Goal: Entertainment & Leisure: Consume media (video, audio)

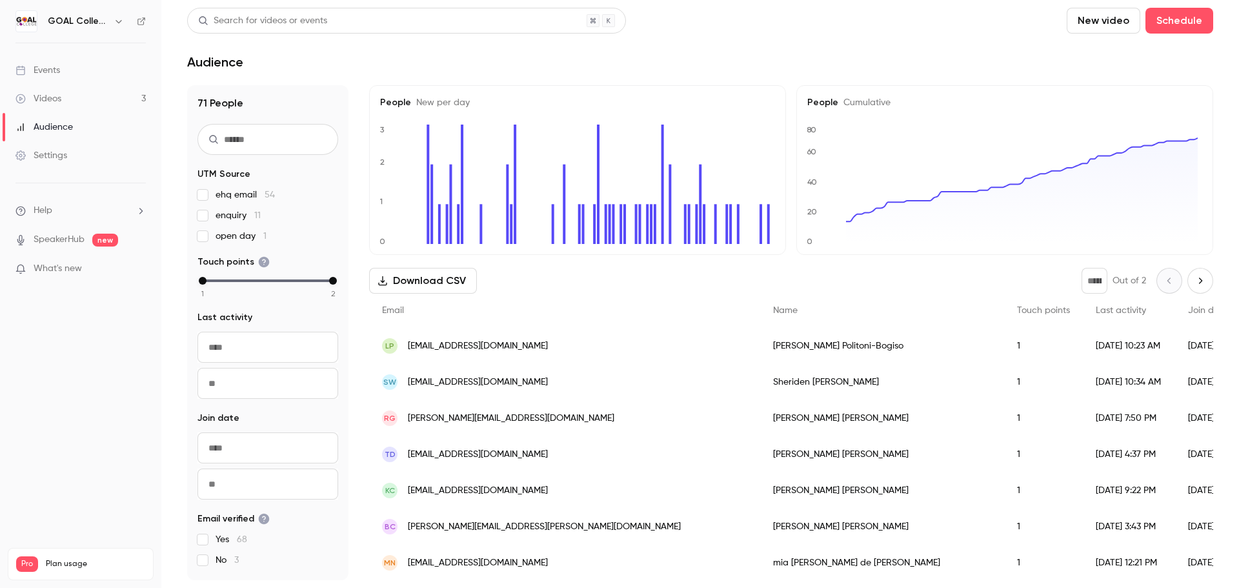
click at [67, 90] on link "Videos 3" at bounding box center [80, 99] width 161 height 28
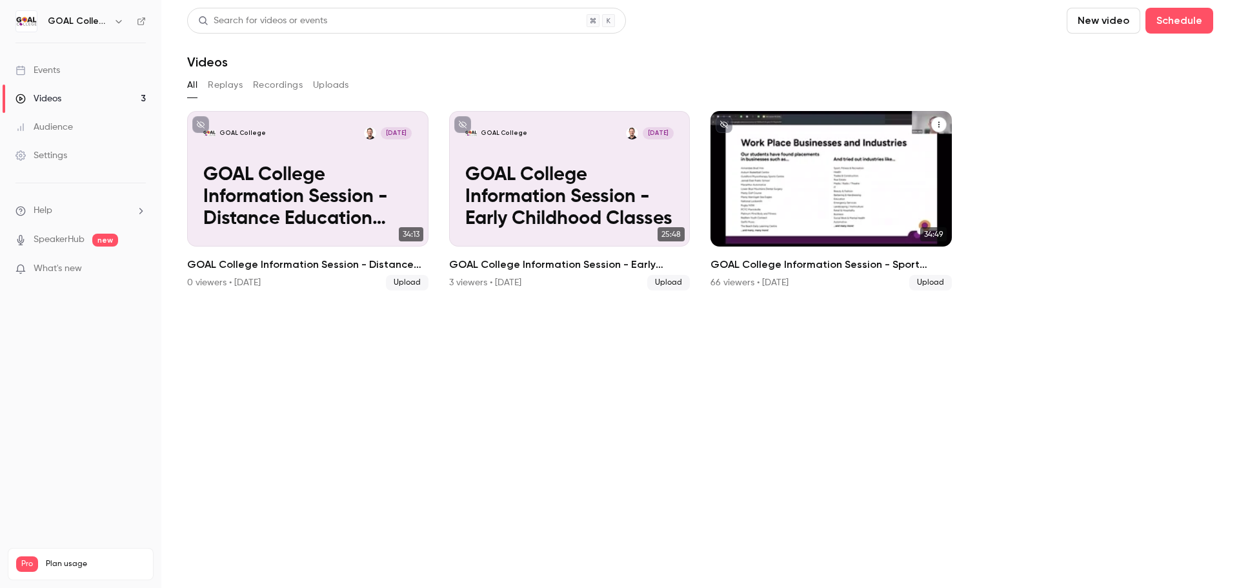
click at [816, 190] on p "GOAL College Information Session - Sport Classes" at bounding box center [831, 198] width 208 height 66
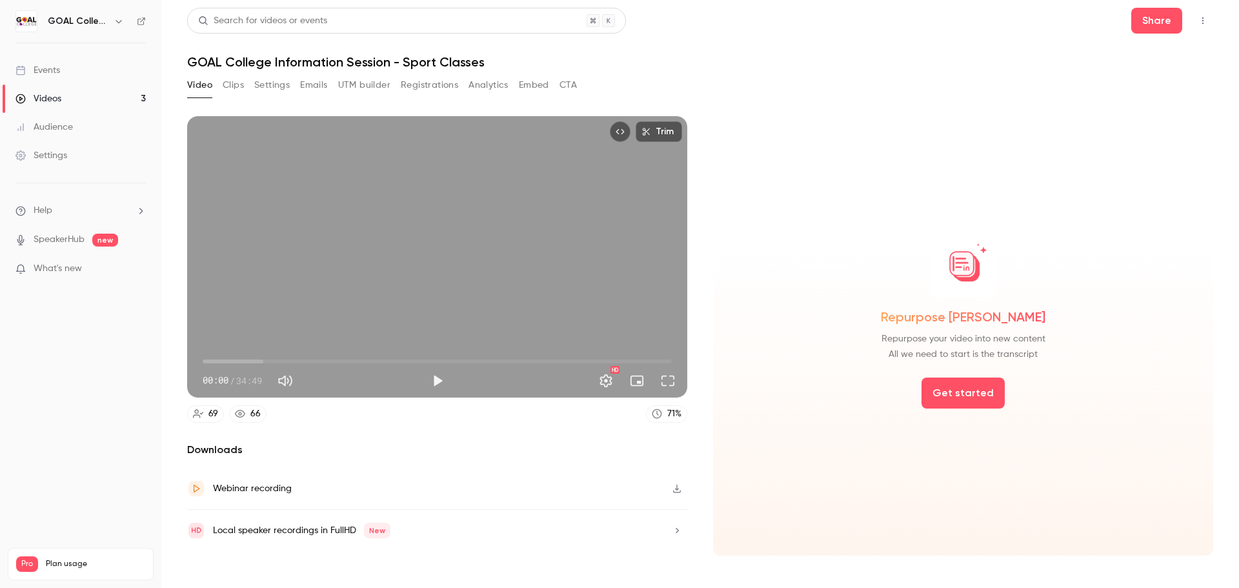
drag, startPoint x: 350, startPoint y: 207, endPoint x: 287, endPoint y: 473, distance: 273.9
click at [287, 473] on div "Webinar recording" at bounding box center [437, 489] width 500 height 42
drag, startPoint x: 604, startPoint y: 259, endPoint x: 361, endPoint y: 448, distance: 307.3
click at [361, 448] on h2 "Downloads" at bounding box center [437, 449] width 500 height 15
drag, startPoint x: 510, startPoint y: 262, endPoint x: 469, endPoint y: 224, distance: 56.2
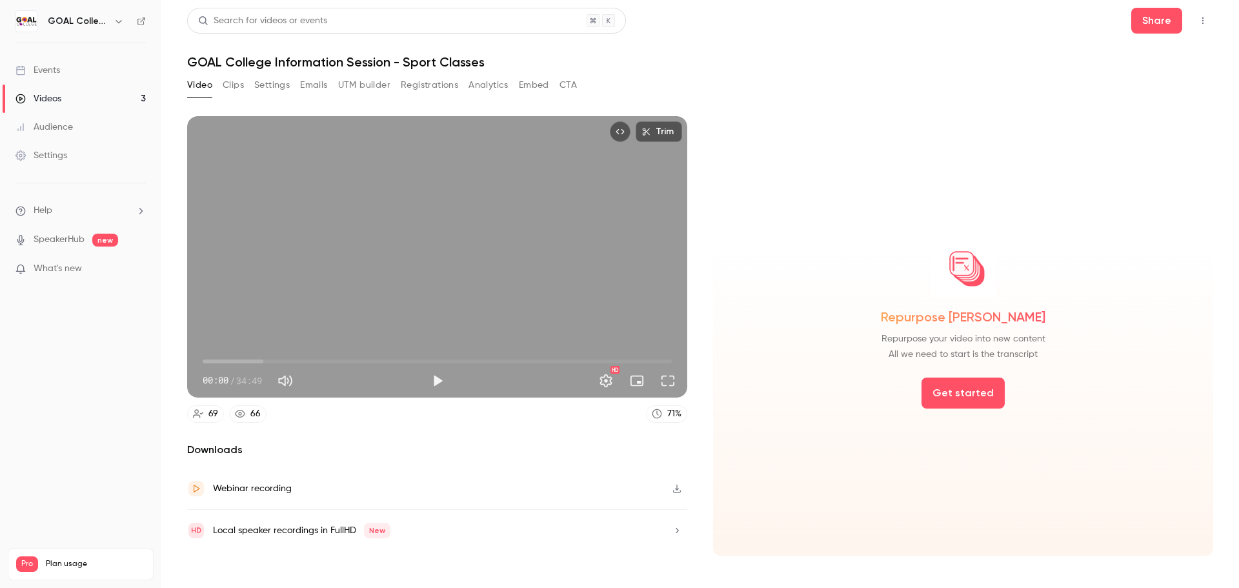
click at [469, 224] on div "Trim 00:00 00:00 / 34:49 HD" at bounding box center [437, 256] width 500 height 281
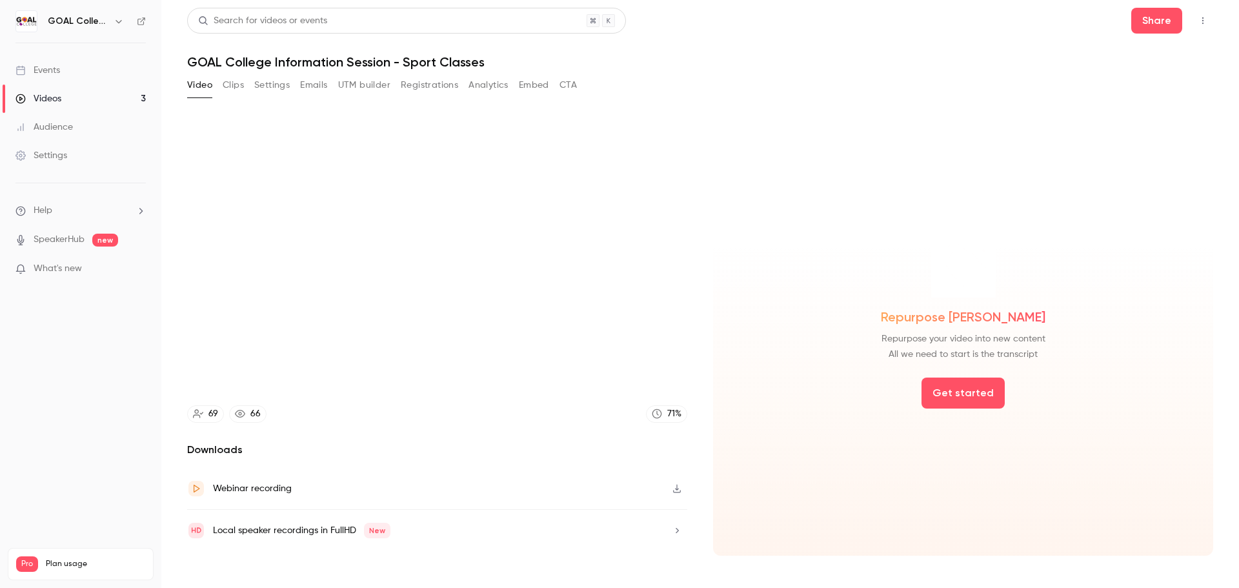
type input "****"
